Goal: Book appointment/travel/reservation

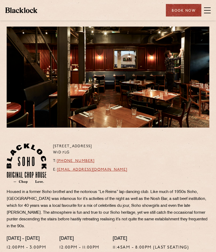
click at [185, 16] on div "Book Now" at bounding box center [183, 10] width 35 height 13
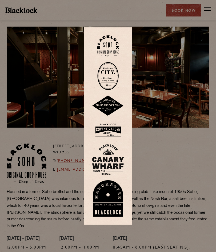
click at [110, 45] on img at bounding box center [107, 46] width 21 height 22
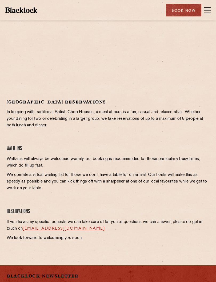
scroll to position [125, 0]
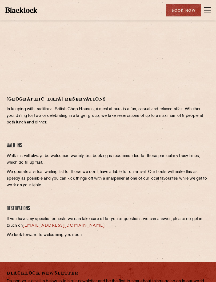
click at [189, 202] on div "Covent Garden Reservations In keeping with traditional British Chop Houses, a m…" at bounding box center [108, 169] width 210 height 145
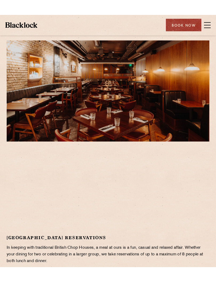
scroll to position [3, 0]
